Goal: Transaction & Acquisition: Download file/media

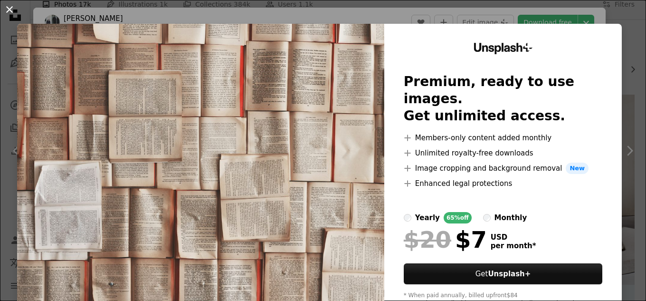
click at [6, 10] on button "An X shape" at bounding box center [9, 9] width 11 height 11
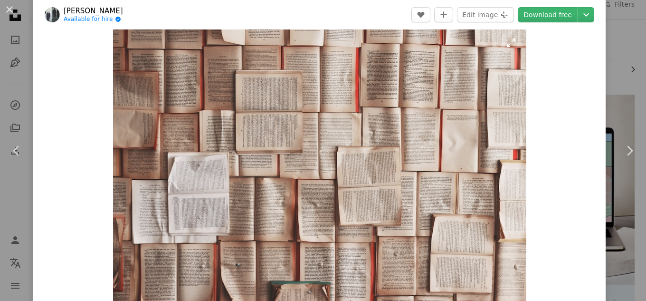
scroll to position [48, 0]
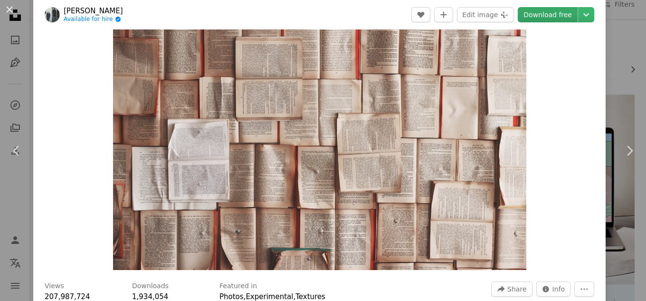
click at [538, 14] on link "Download free" at bounding box center [548, 14] width 60 height 15
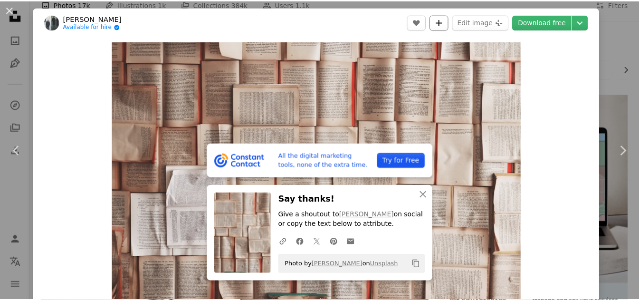
scroll to position [0, 0]
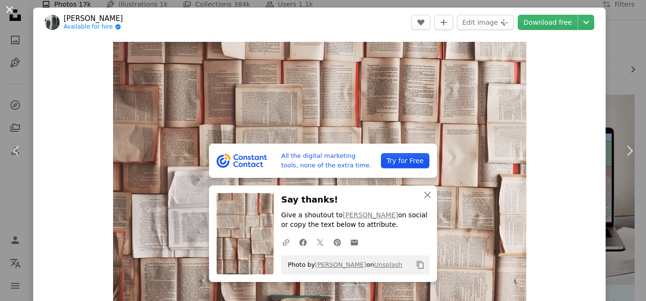
click at [11, 12] on button "An X shape" at bounding box center [9, 9] width 11 height 11
